Goal: Consume media (video, audio)

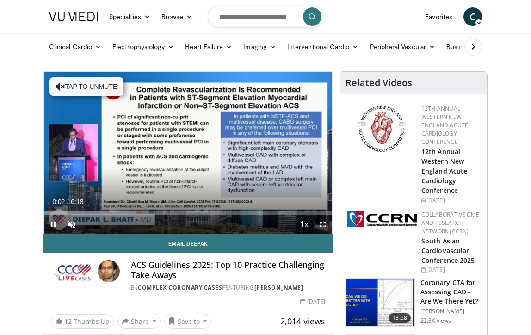
click at [322, 220] on span "Video Player" at bounding box center [322, 224] width 18 height 18
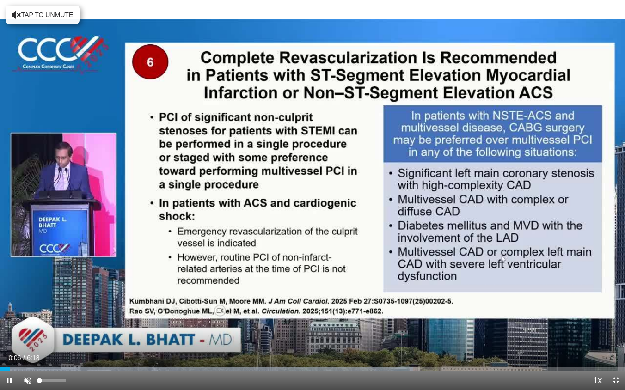
click at [28, 334] on span "Video Player" at bounding box center [27, 380] width 18 height 18
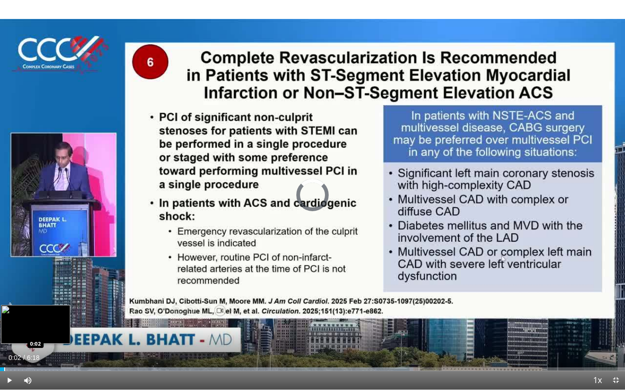
click at [4, 334] on div "Progress Bar" at bounding box center [4, 369] width 1 height 4
click at [1, 334] on div "Progress Bar" at bounding box center [1, 369] width 1 height 4
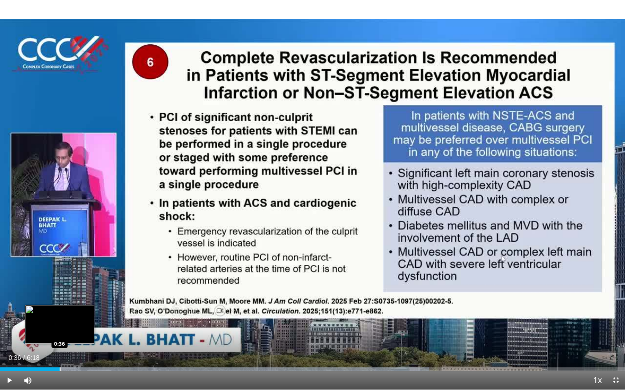
click at [60, 334] on div "Progress Bar" at bounding box center [60, 369] width 1 height 4
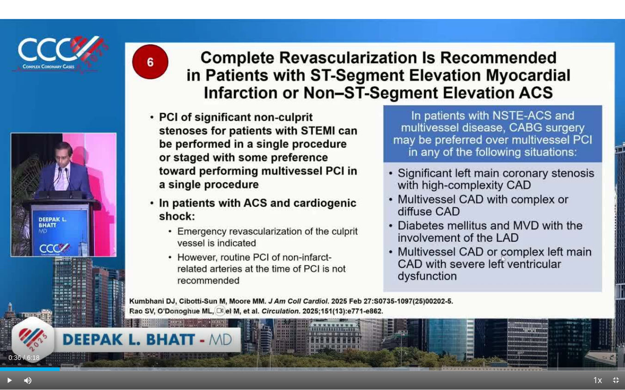
click at [9, 334] on span "Video Player" at bounding box center [9, 380] width 18 height 18
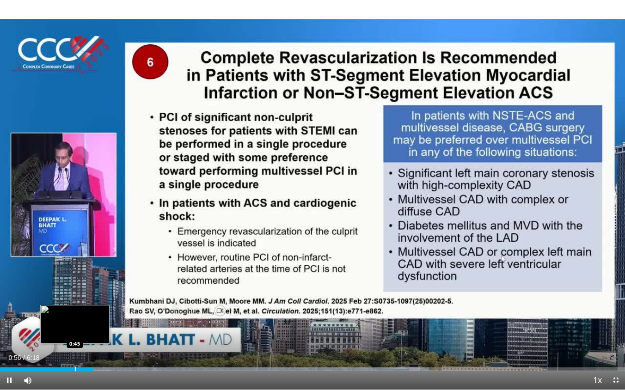
click at [75, 334] on div "Progress Bar" at bounding box center [75, 369] width 1 height 4
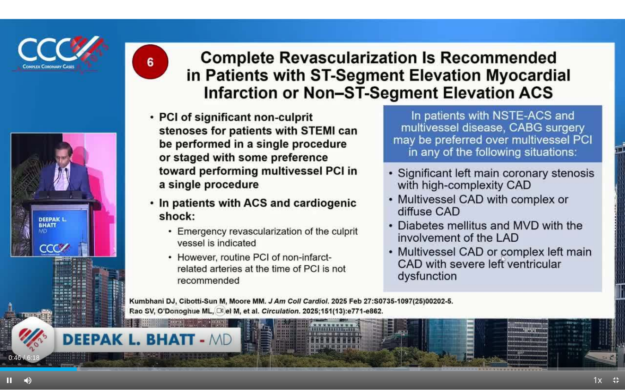
click at [8, 334] on span "Video Player" at bounding box center [9, 380] width 18 height 18
click at [9, 334] on span "Video Player" at bounding box center [9, 380] width 18 height 18
click at [10, 334] on span "Video Player" at bounding box center [9, 380] width 18 height 18
click at [9, 334] on span "Video Player" at bounding box center [9, 380] width 18 height 18
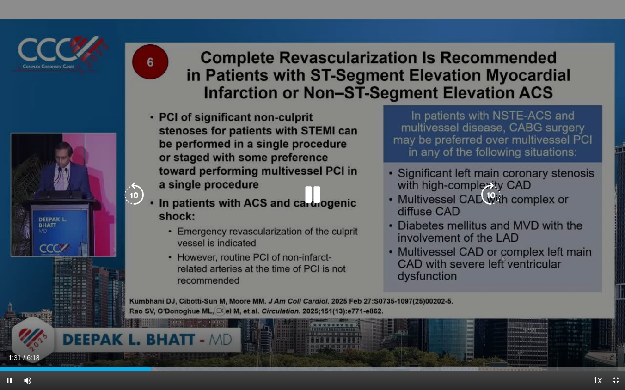
click at [9, 334] on div "10 seconds Tap to unmute" at bounding box center [312, 195] width 625 height 390
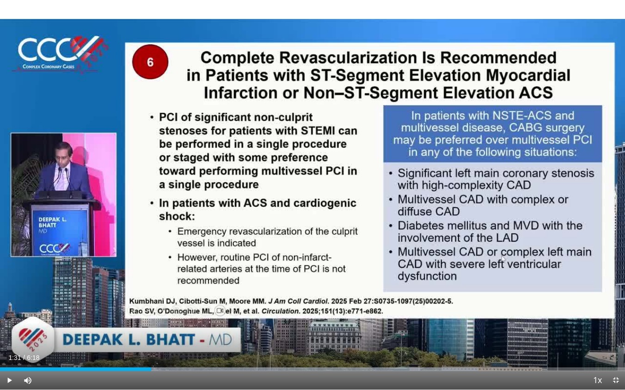
click at [9, 334] on span "Video Player" at bounding box center [9, 380] width 18 height 18
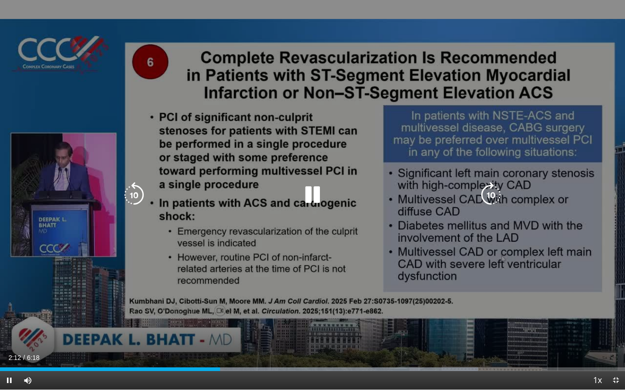
click at [9, 334] on video-js "**********" at bounding box center [312, 195] width 625 height 390
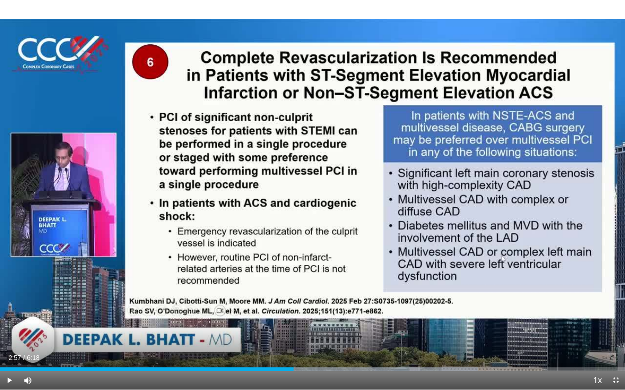
click at [0, 334] on span "Video Player" at bounding box center [9, 380] width 18 height 18
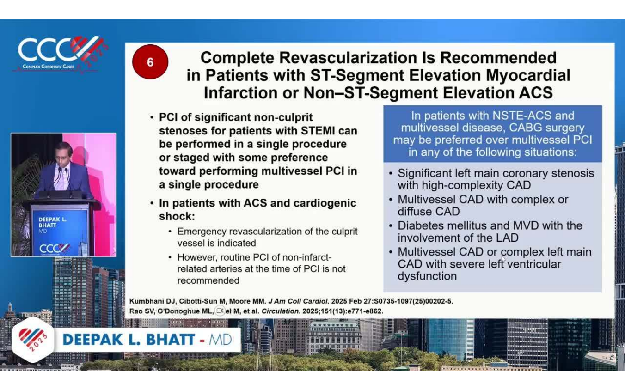
click at [0, 334] on div "10 seconds Tap to unmute" at bounding box center [312, 195] width 625 height 390
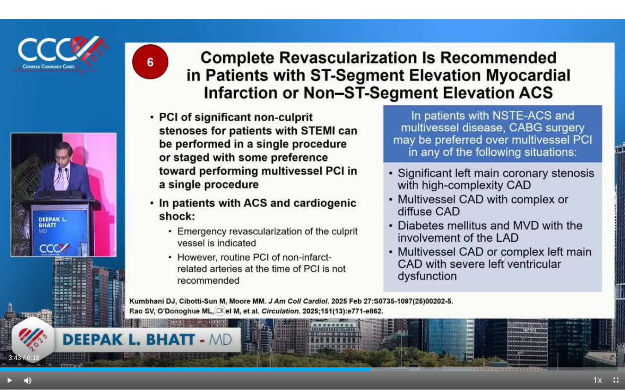
click at [0, 334] on span "Video Player" at bounding box center [9, 380] width 18 height 18
click at [117, 334] on div "Current Time 3:57 / Duration 6:18 Pause Skip Backward Skip Forward Mute 100% Lo…" at bounding box center [312, 380] width 625 height 18
click at [9, 334] on span "Video Player" at bounding box center [9, 380] width 18 height 18
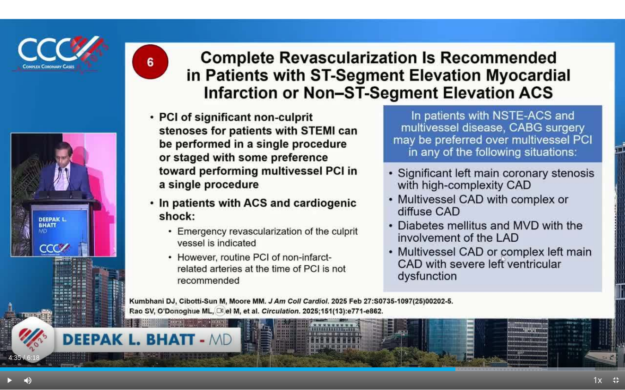
click at [9, 334] on span "Video Player" at bounding box center [9, 380] width 18 height 18
click at [9, 334] on video-js "**********" at bounding box center [312, 195] width 625 height 390
click at [9, 334] on span "Video Player" at bounding box center [9, 380] width 18 height 18
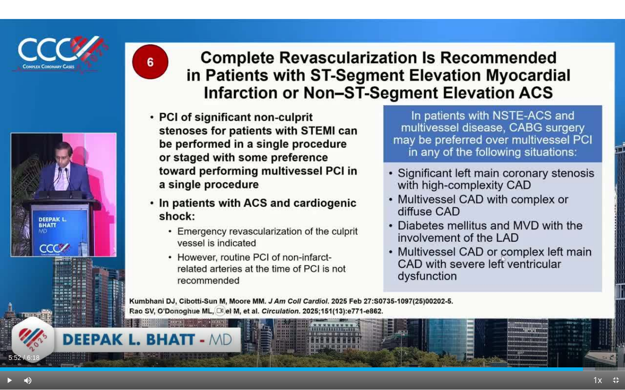
click at [9, 334] on span "Video Player" at bounding box center [9, 380] width 18 height 18
click at [9, 334] on video-js "**********" at bounding box center [312, 195] width 625 height 390
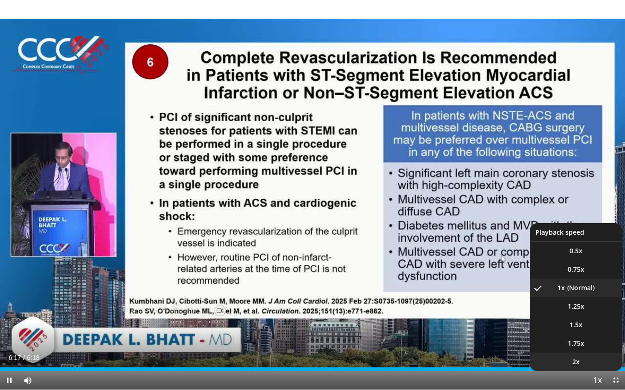
click at [530, 334] on li "2x" at bounding box center [576, 362] width 92 height 18
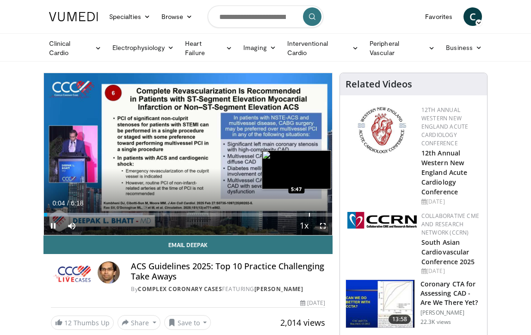
click at [309, 213] on div "Progress Bar" at bounding box center [309, 215] width 1 height 4
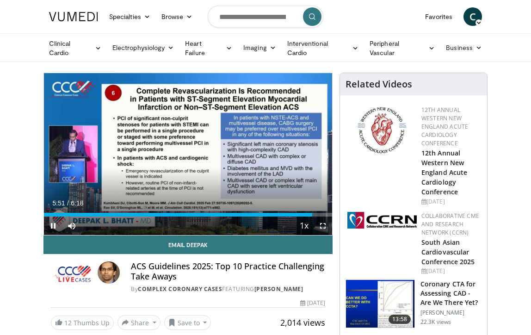
click at [54, 222] on span "Video Player" at bounding box center [53, 225] width 18 height 18
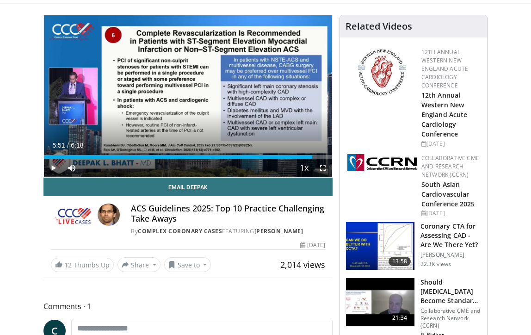
scroll to position [60, 0]
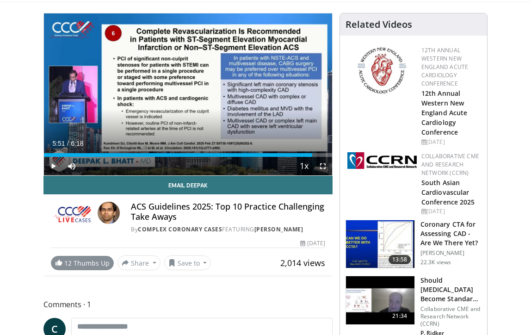
click at [63, 259] on link "12 Thumbs Up" at bounding box center [82, 263] width 63 height 14
click at [148, 260] on button "Share" at bounding box center [138, 262] width 43 height 15
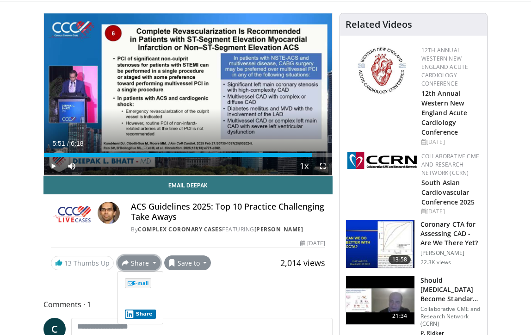
click at [202, 258] on button "Save to" at bounding box center [187, 262] width 47 height 15
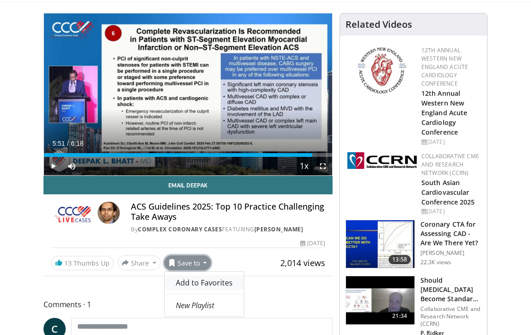
click at [196, 279] on span "Add to Favorites" at bounding box center [204, 282] width 57 height 10
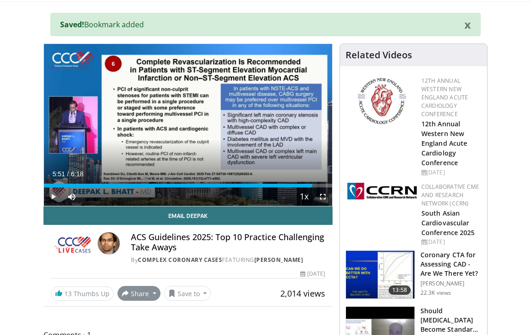
click at [147, 294] on button "Share" at bounding box center [138, 293] width 43 height 15
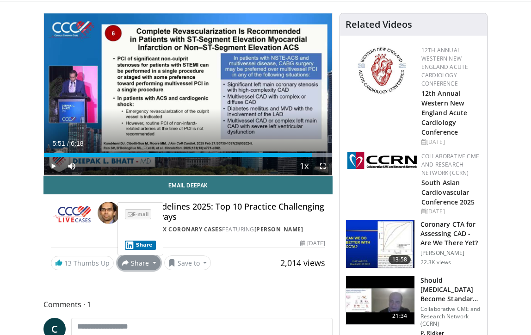
click at [140, 211] on span "E-mail" at bounding box center [138, 214] width 26 height 10
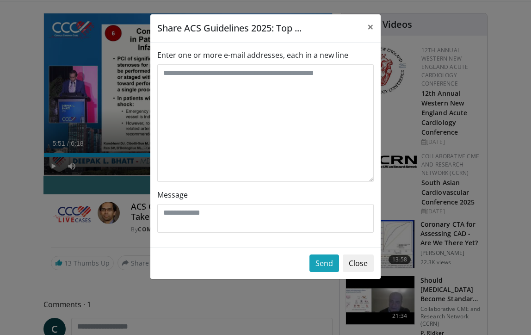
click at [169, 53] on label "Enter one or more e-mail addresses, each in a new line" at bounding box center [252, 54] width 191 height 11
click at [169, 64] on textarea "Enter one or more e-mail addresses, each in a new line" at bounding box center [265, 122] width 216 height 117
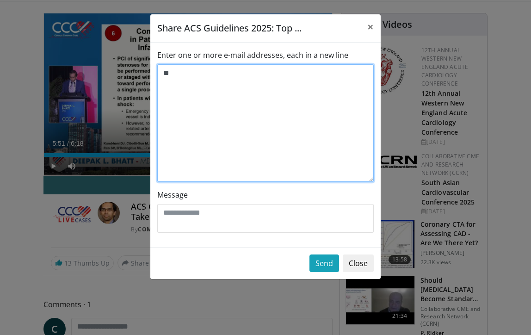
type textarea "*"
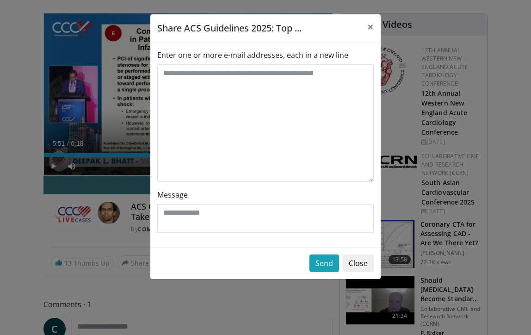
click at [358, 263] on button "Close" at bounding box center [358, 263] width 31 height 18
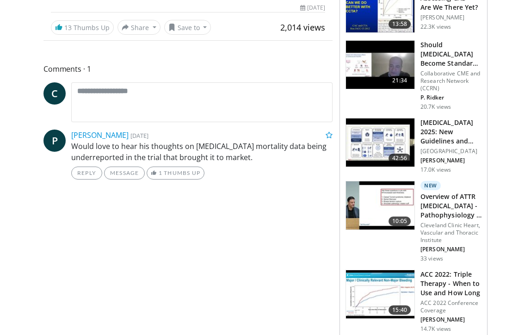
scroll to position [295, 0]
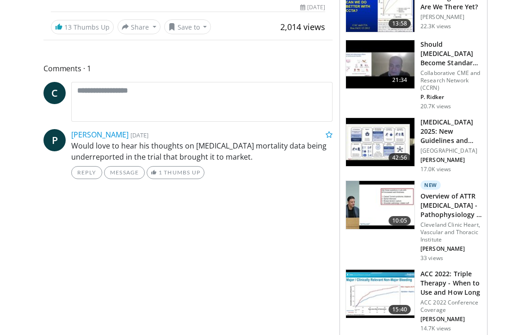
click at [432, 130] on h3 "[MEDICAL_DATA] 2025: New Guidelines and Resistant [MEDICAL_DATA]" at bounding box center [450, 131] width 61 height 28
